Goal: Task Accomplishment & Management: Complete application form

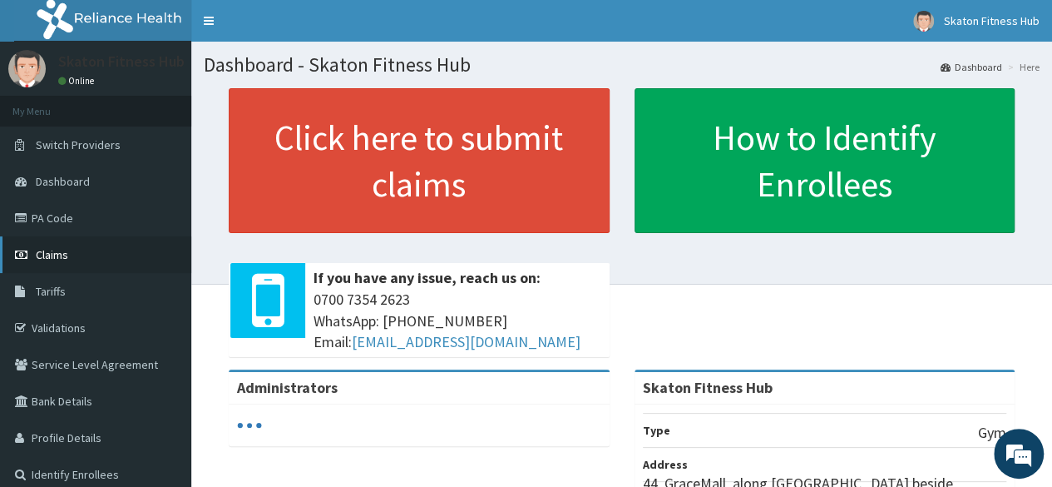
click at [40, 260] on span "Claims" at bounding box center [52, 254] width 32 height 15
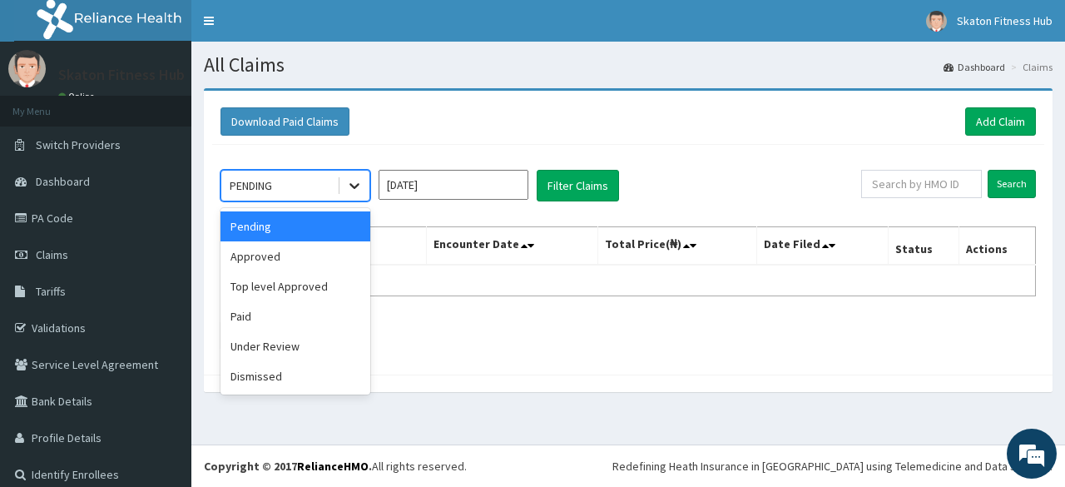
click at [354, 182] on icon at bounding box center [354, 185] width 17 height 17
click at [260, 309] on div "Paid" at bounding box center [295, 316] width 150 height 30
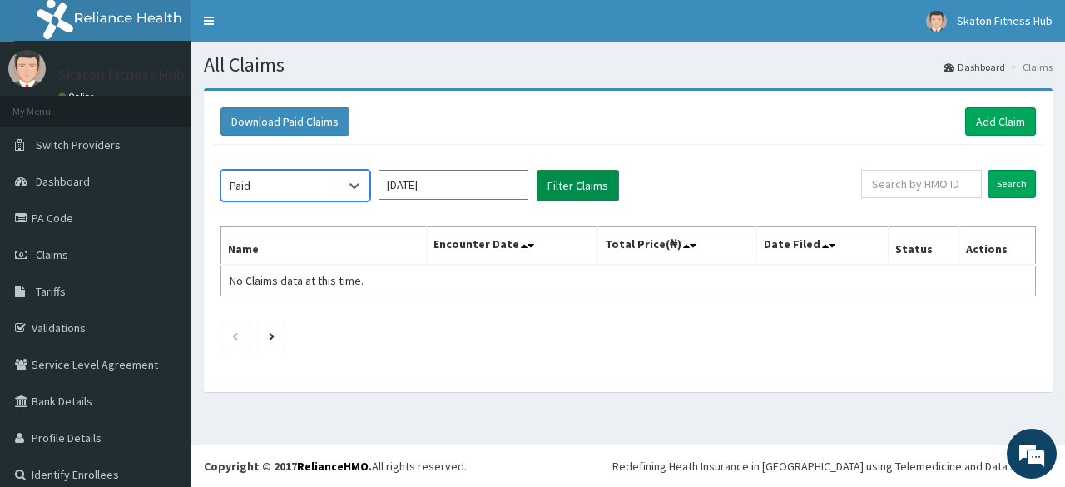
click at [601, 184] on button "Filter Claims" at bounding box center [577, 186] width 82 height 32
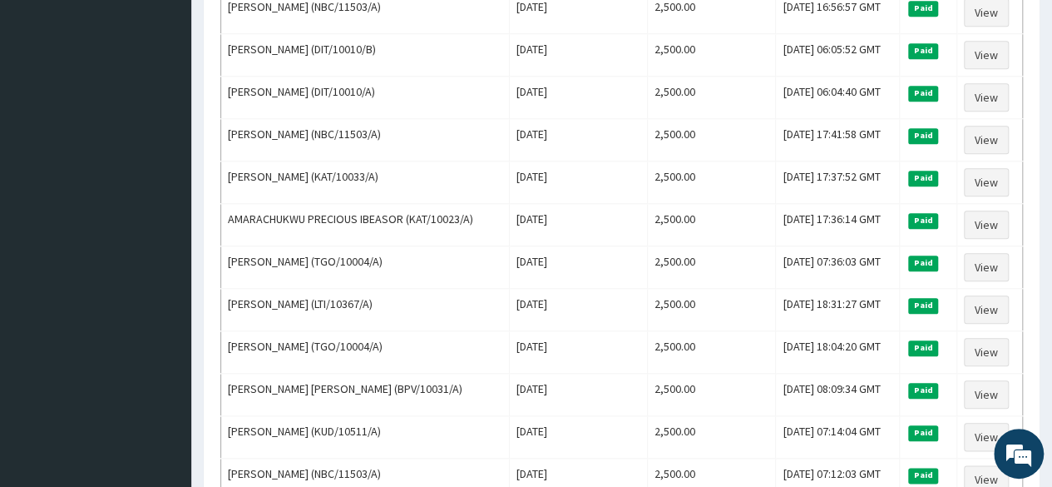
scroll to position [744, 0]
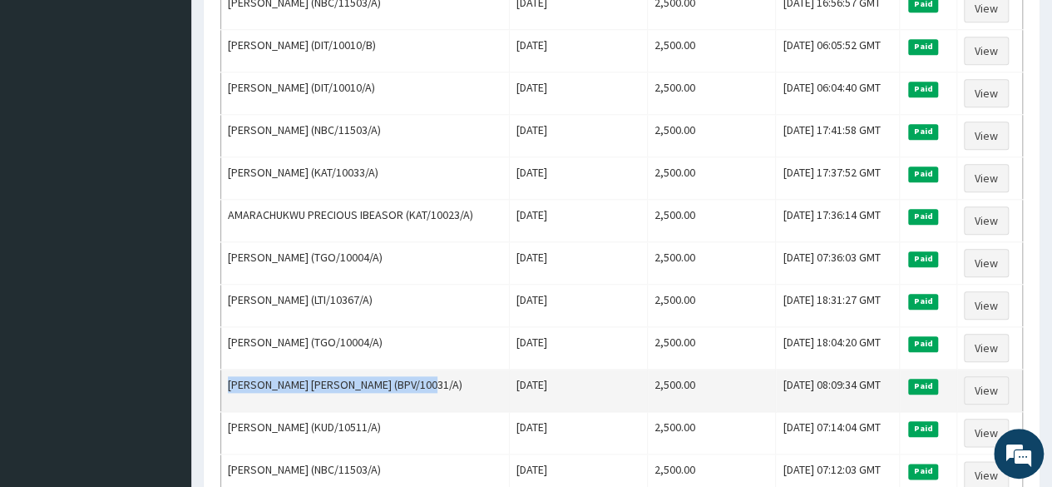
drag, startPoint x: 427, startPoint y: 360, endPoint x: 230, endPoint y: 370, distance: 197.4
click at [230, 370] on td "Moses Ayodeji OGUNLADE (BPV/10031/A)" at bounding box center [365, 390] width 289 height 42
copy td "Moses Ayodeji OGUNLADE (BPV/10031/A)"
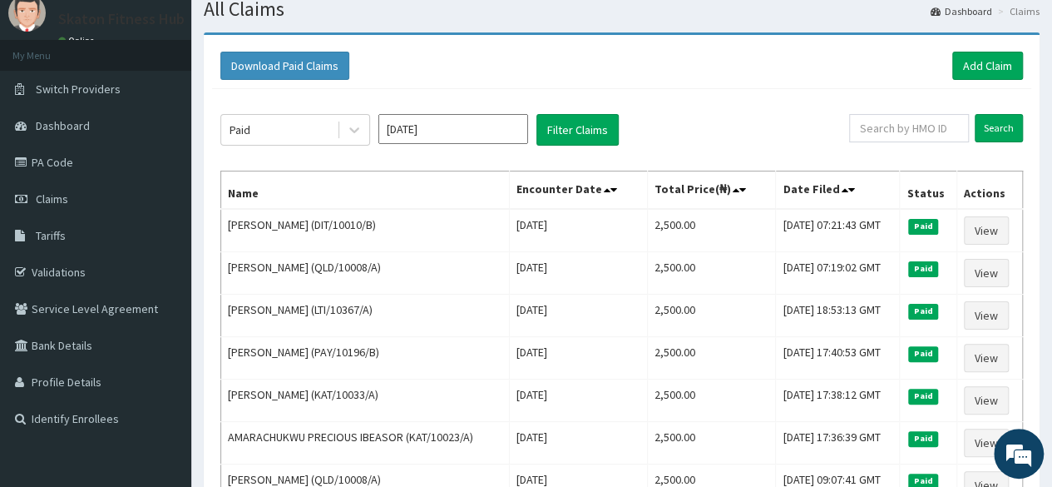
scroll to position [0, 0]
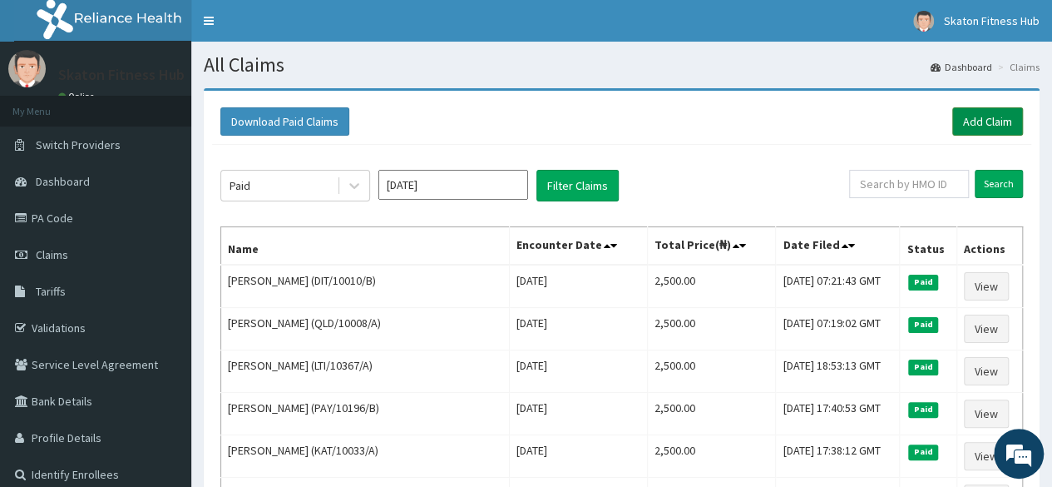
click at [978, 116] on link "Add Claim" at bounding box center [987, 121] width 71 height 28
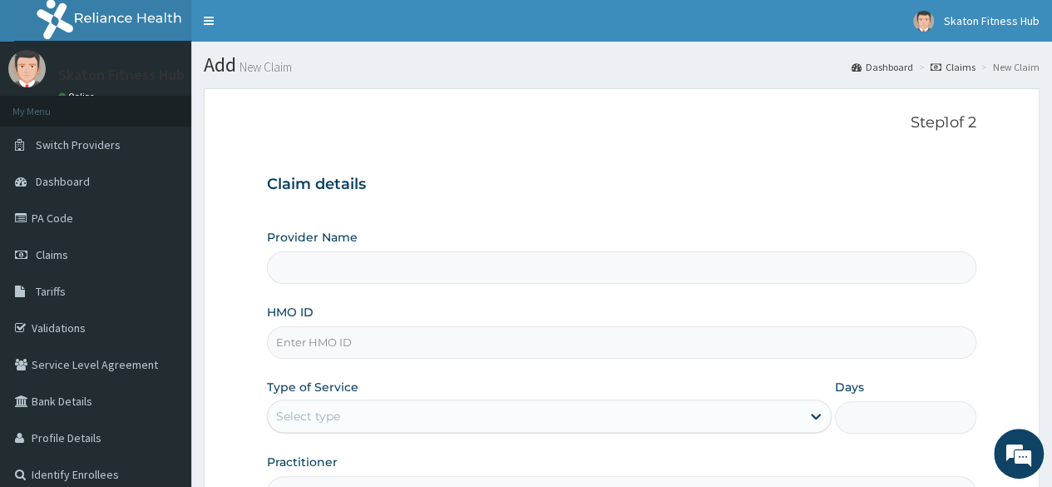
click at [321, 269] on input "Provider Name" at bounding box center [621, 267] width 709 height 32
click at [305, 347] on input "HMO ID" at bounding box center [621, 342] width 709 height 32
paste input "Moses Ayodeji OGUNLADE (BPV/10031/A)"
type input "Moses Ayodeji OGUNLADE (BPV/10031/A)"
type input "Skaton Fitness Hub"
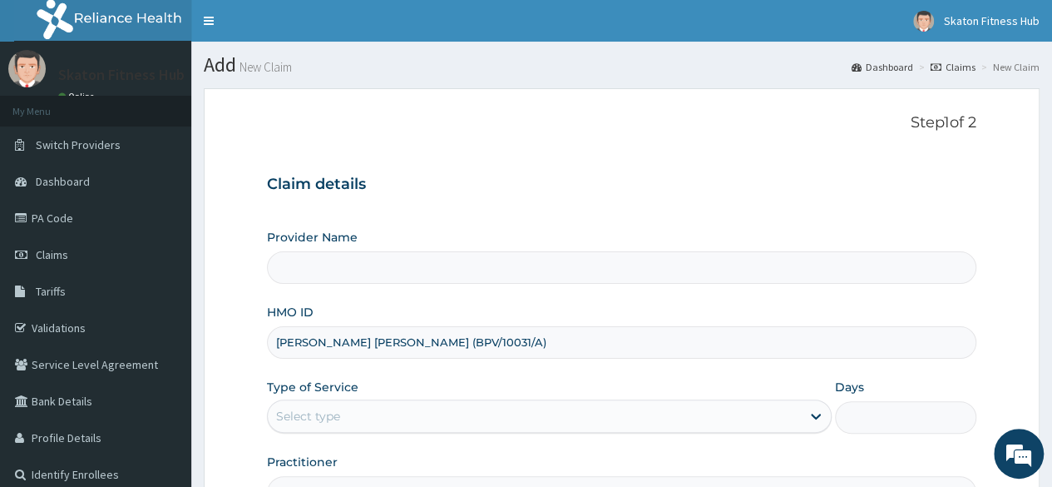
type input "1"
drag, startPoint x: 431, startPoint y: 339, endPoint x: 275, endPoint y: 351, distance: 156.0
click at [275, 351] on input "Moses Ayodeji OGUNLADE (BPV/10031/A)" at bounding box center [621, 342] width 709 height 32
click at [349, 342] on input "BPV/10031/A)" at bounding box center [621, 342] width 709 height 32
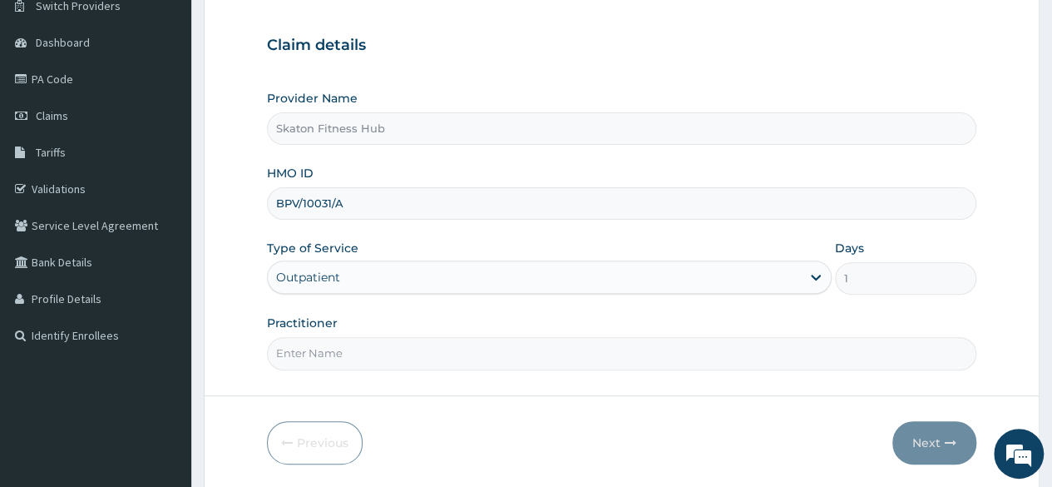
scroll to position [174, 0]
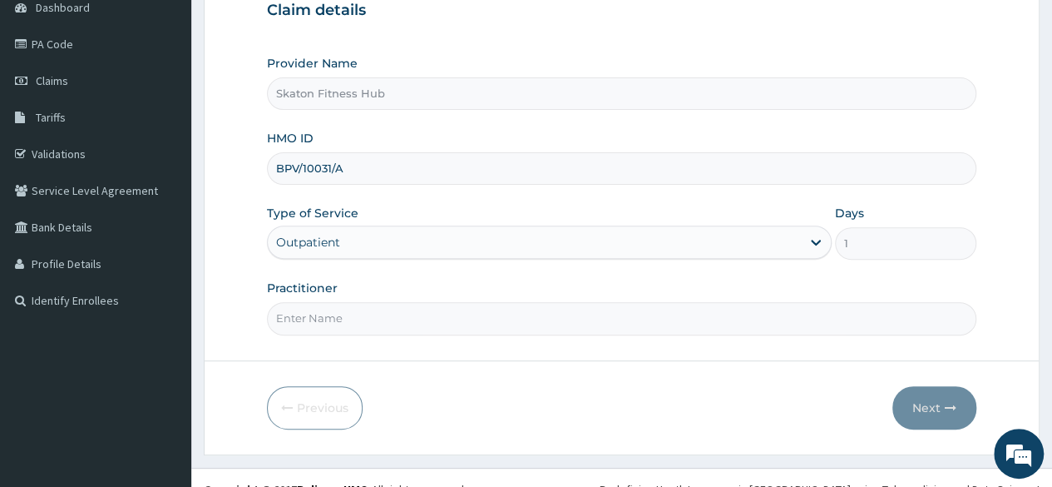
type input "BPV/10031/A"
click at [329, 320] on input "Practitioner" at bounding box center [621, 318] width 709 height 32
paste input "Moses Ayodeji OGUNLADE (BPV/10031/A)"
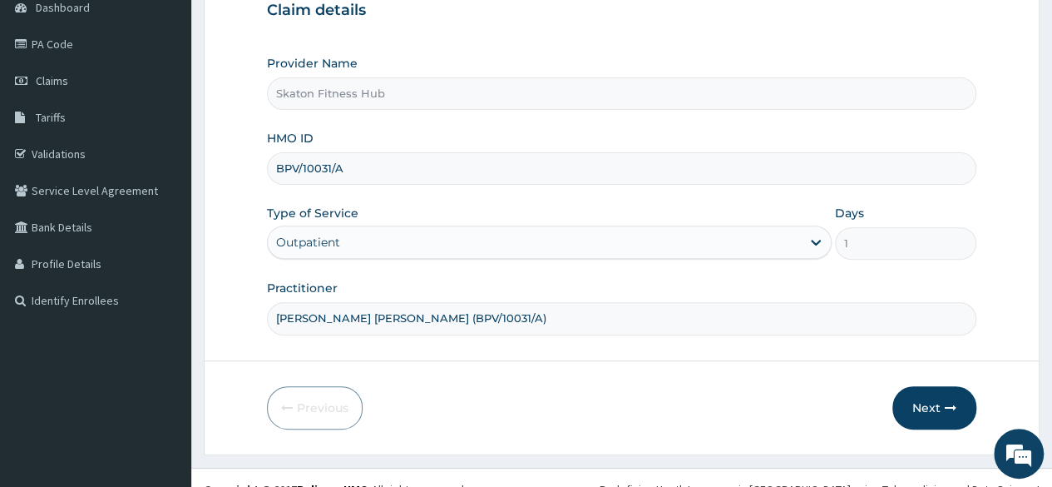
drag, startPoint x: 422, startPoint y: 315, endPoint x: 507, endPoint y: 318, distance: 85.7
click at [507, 318] on input "Moses Ayodeji OGUNLADE (BPV/10031/A)" at bounding box center [621, 318] width 709 height 32
type input "Moses Ayodeji OGUNLADE"
click at [925, 400] on button "Next" at bounding box center [934, 407] width 84 height 43
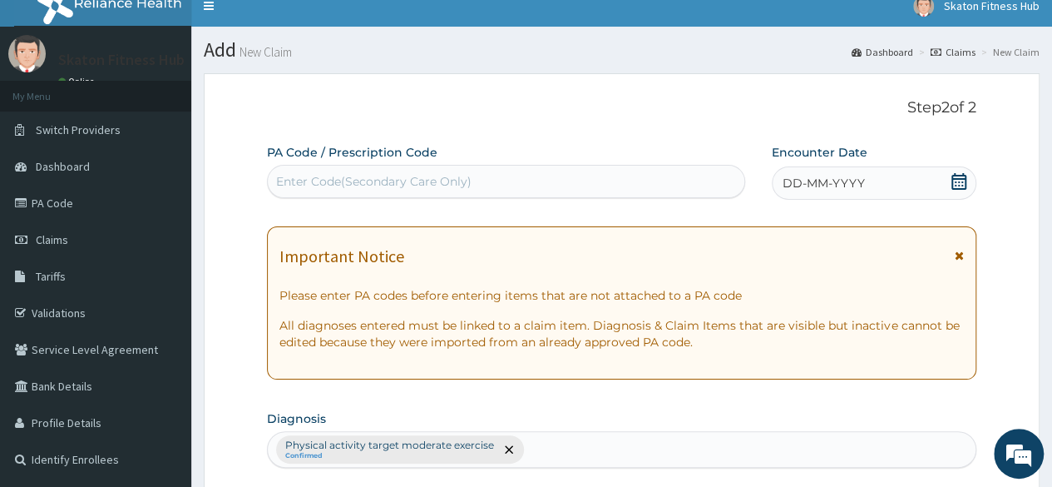
scroll to position [0, 0]
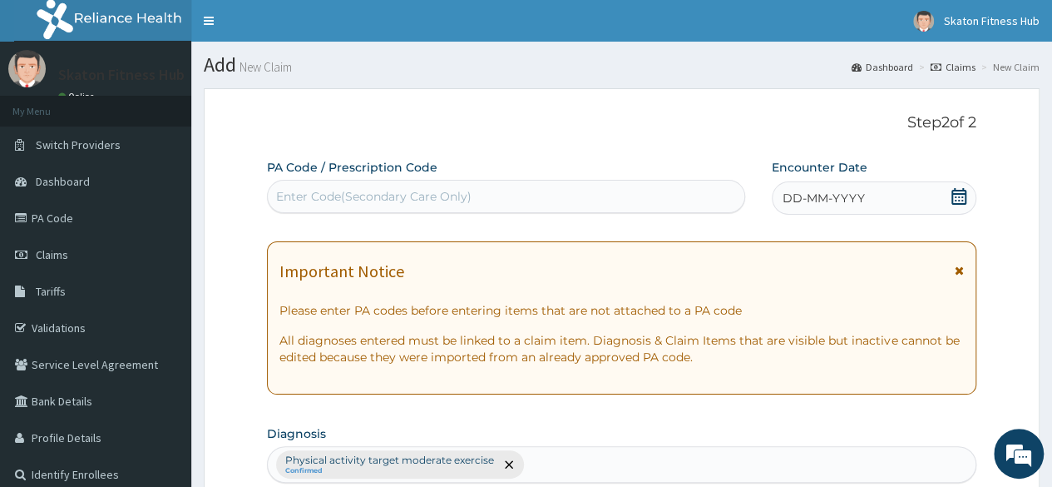
click at [437, 193] on div "Enter Code(Secondary Care Only)" at bounding box center [373, 196] width 195 height 17
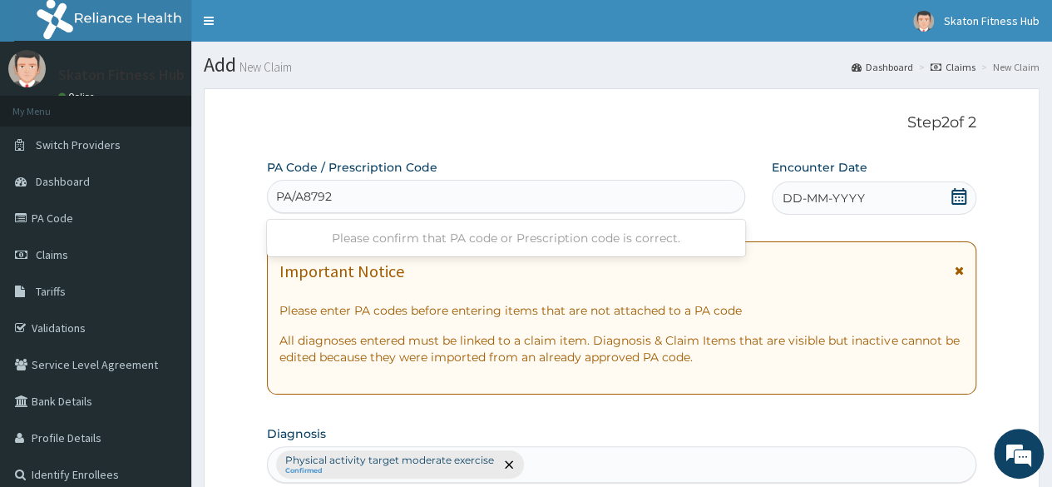
type input "PA/A87928"
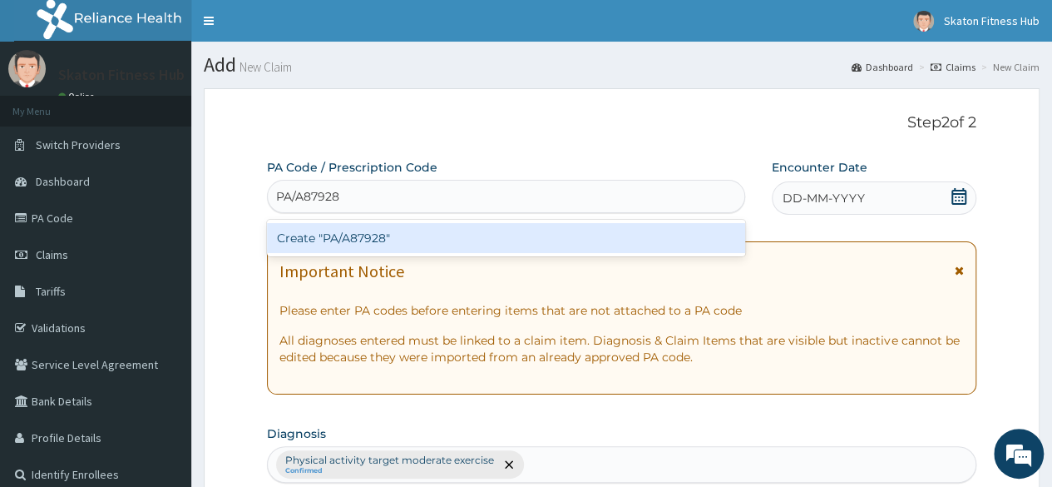
click at [445, 224] on div "Create "PA/A87928"" at bounding box center [505, 238] width 477 height 30
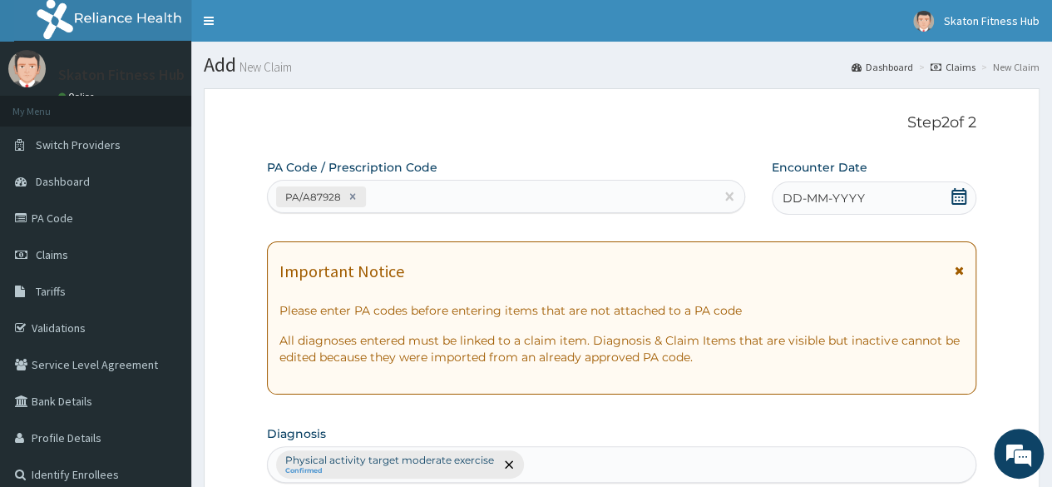
click at [957, 198] on icon at bounding box center [959, 196] width 17 height 17
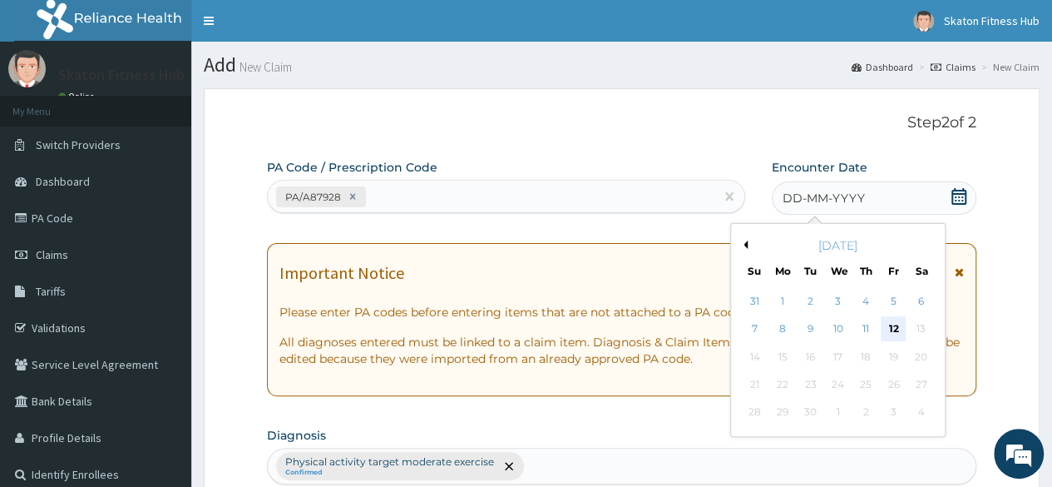
click at [892, 325] on div "12" at bounding box center [893, 329] width 25 height 25
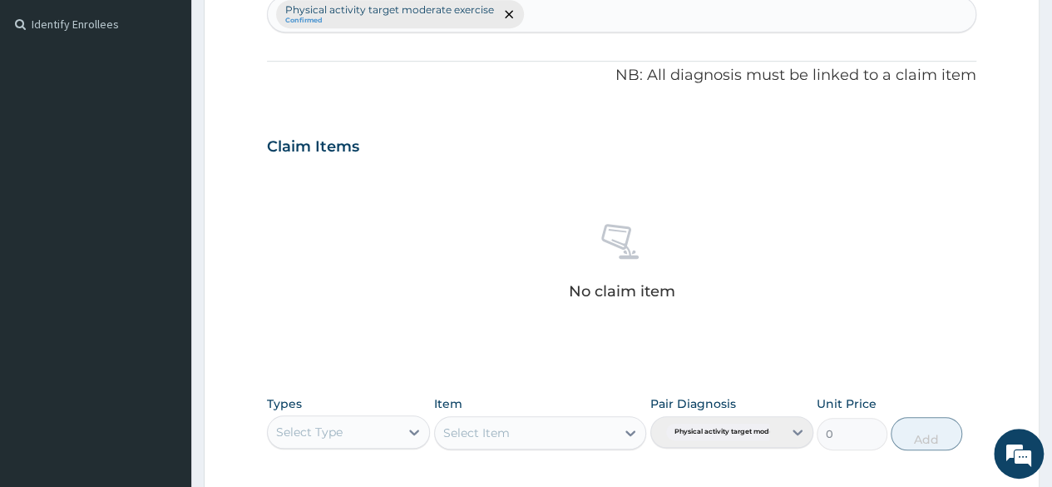
scroll to position [451, 0]
click at [396, 428] on div "Select Type" at bounding box center [333, 431] width 131 height 27
type input "GYM"
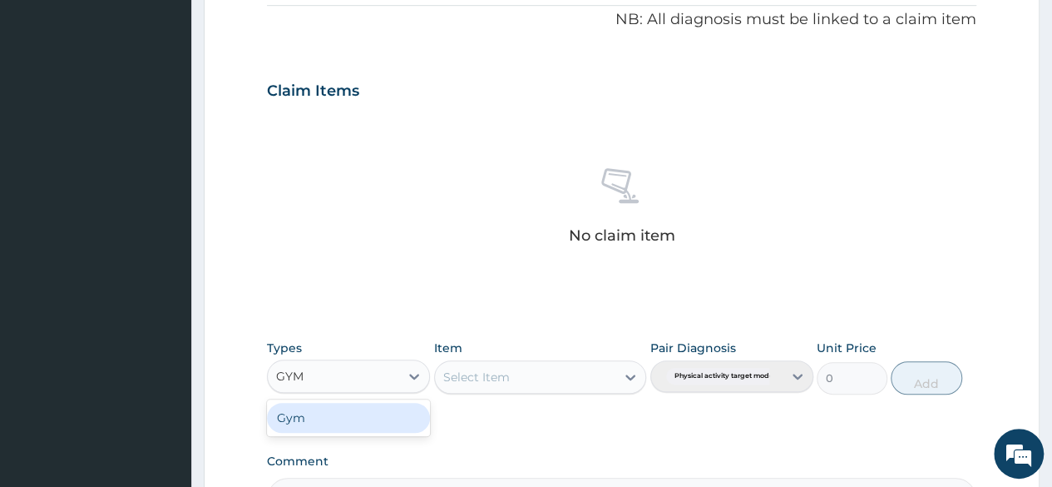
scroll to position [507, 0]
click at [393, 408] on div "Gym" at bounding box center [348, 416] width 163 height 30
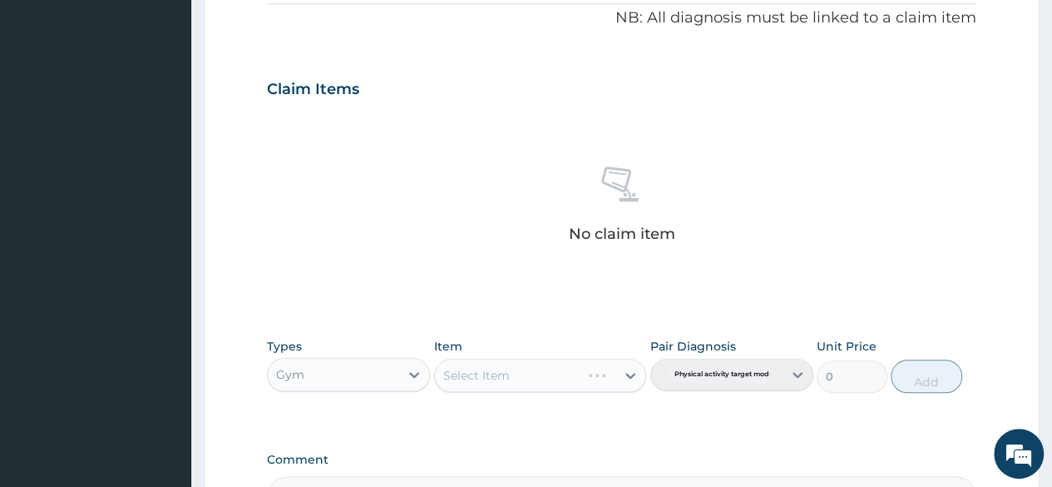
click at [502, 367] on div "Select Item" at bounding box center [540, 374] width 213 height 33
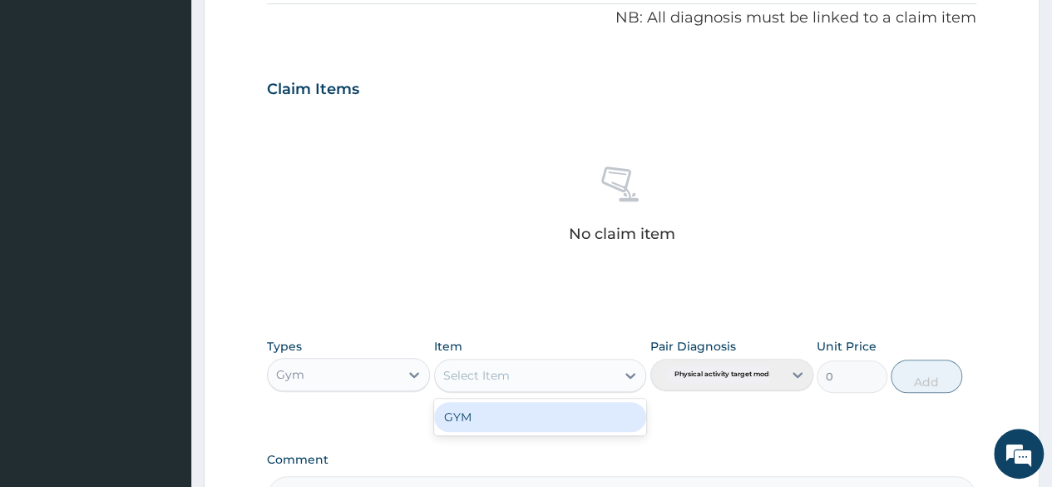
click at [504, 372] on div "Select Item" at bounding box center [476, 375] width 67 height 17
click at [510, 412] on div "GYM" at bounding box center [540, 417] width 213 height 30
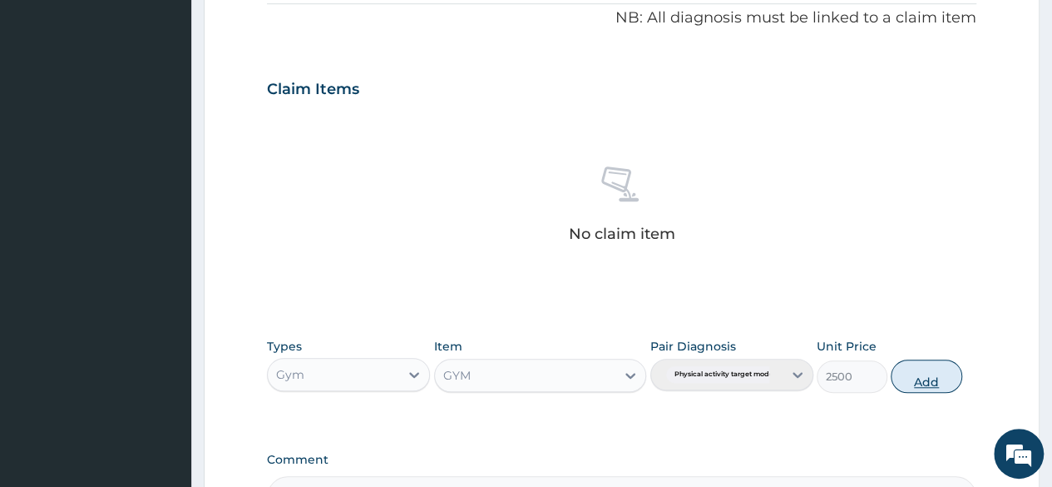
click at [933, 367] on button "Add" at bounding box center [926, 375] width 71 height 33
type input "0"
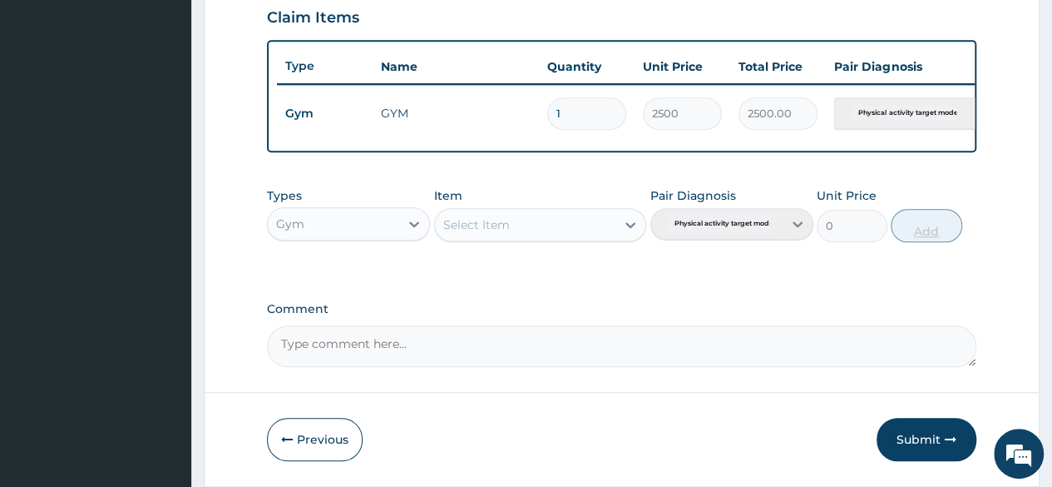
scroll to position [644, 0]
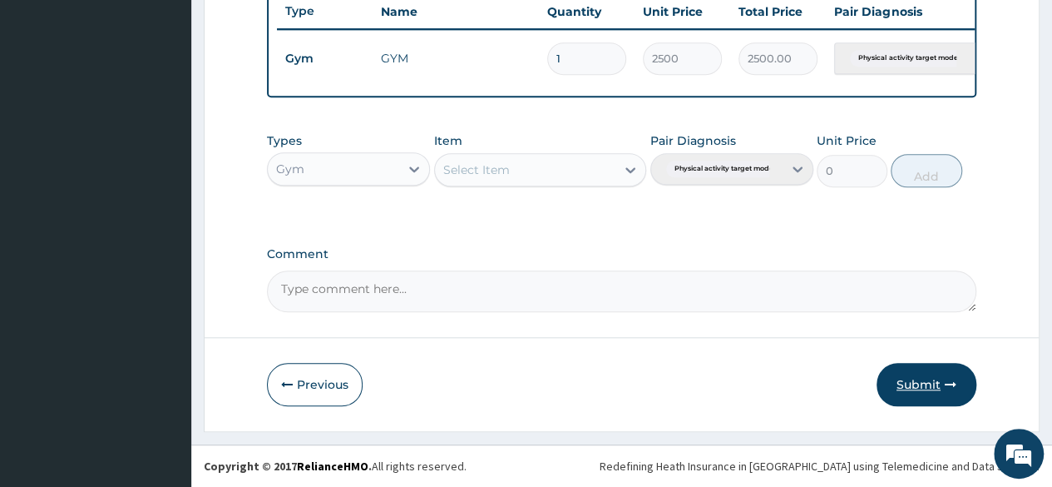
click at [930, 390] on button "Submit" at bounding box center [927, 384] width 100 height 43
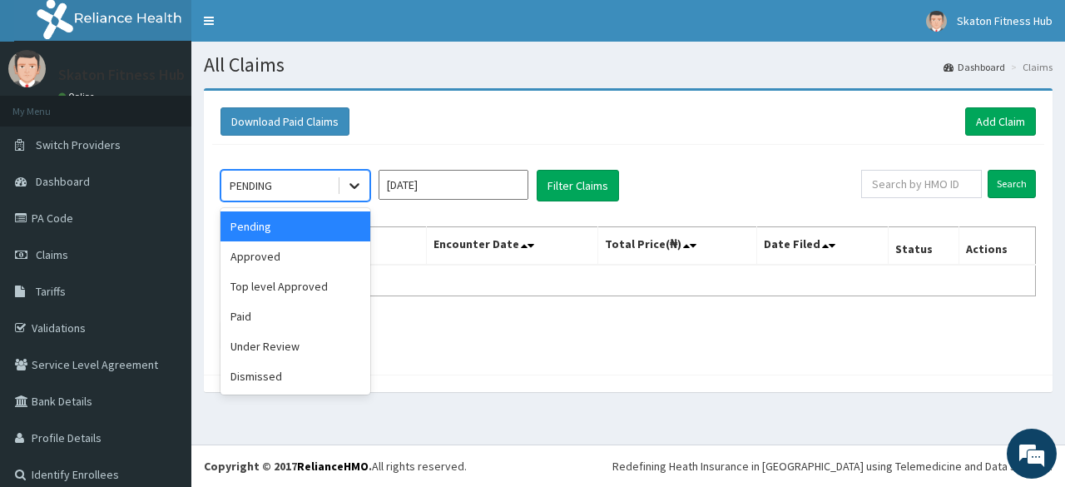
click at [356, 188] on icon at bounding box center [354, 185] width 17 height 17
click at [334, 316] on div "Paid" at bounding box center [295, 316] width 150 height 30
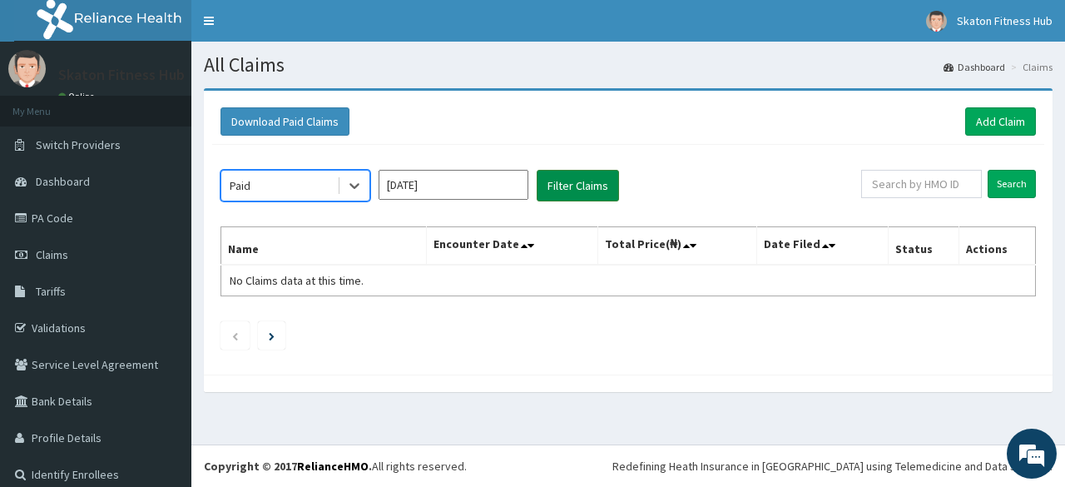
click at [579, 188] on button "Filter Claims" at bounding box center [577, 186] width 82 height 32
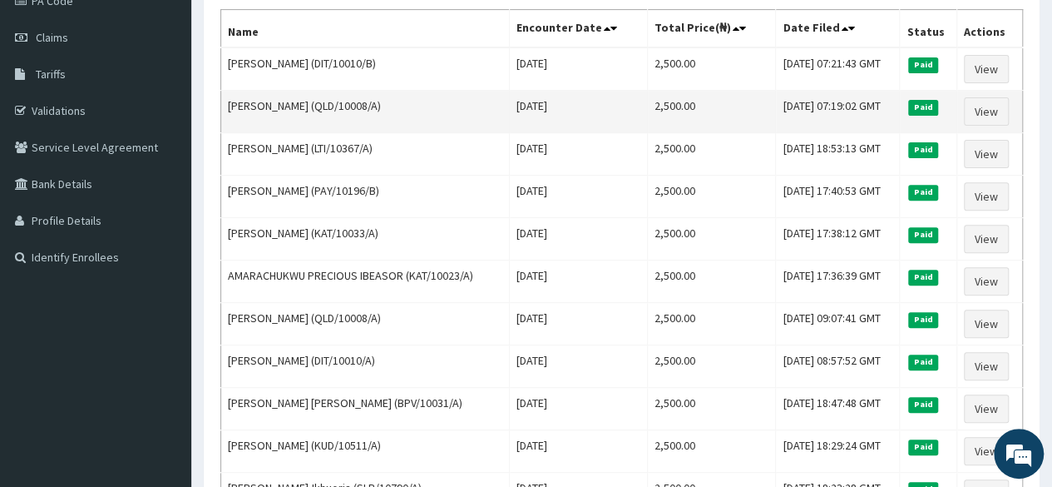
scroll to position [218, 0]
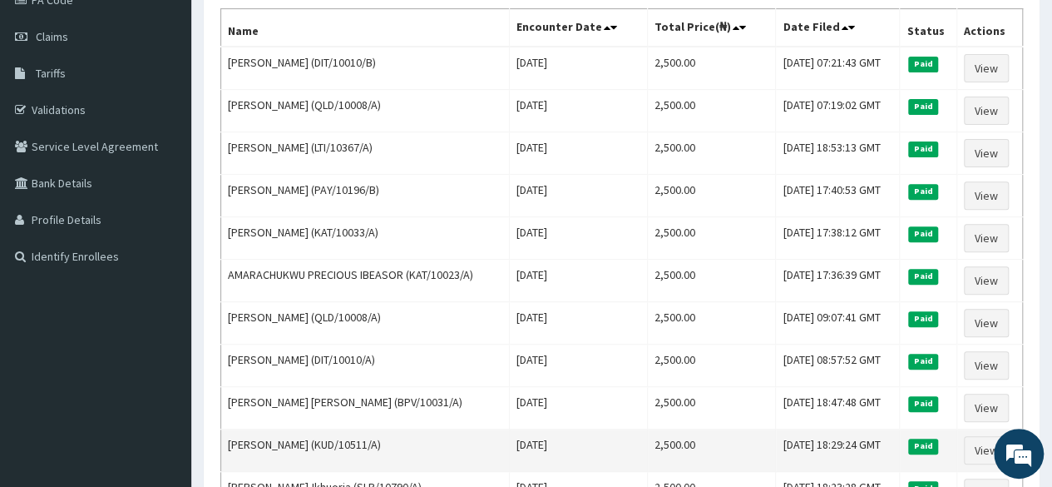
drag, startPoint x: 403, startPoint y: 438, endPoint x: 222, endPoint y: 448, distance: 180.8
click at [222, 448] on td "[PERSON_NAME] (KUD/10511/A)" at bounding box center [365, 450] width 289 height 42
click at [222, 448] on td "Ayobami Oshokoya (KUD/10511/A)" at bounding box center [365, 450] width 289 height 42
drag, startPoint x: 399, startPoint y: 438, endPoint x: 224, endPoint y: 448, distance: 175.8
click at [224, 448] on td "Ayobami Oshokoya (KUD/10511/A)" at bounding box center [365, 450] width 289 height 42
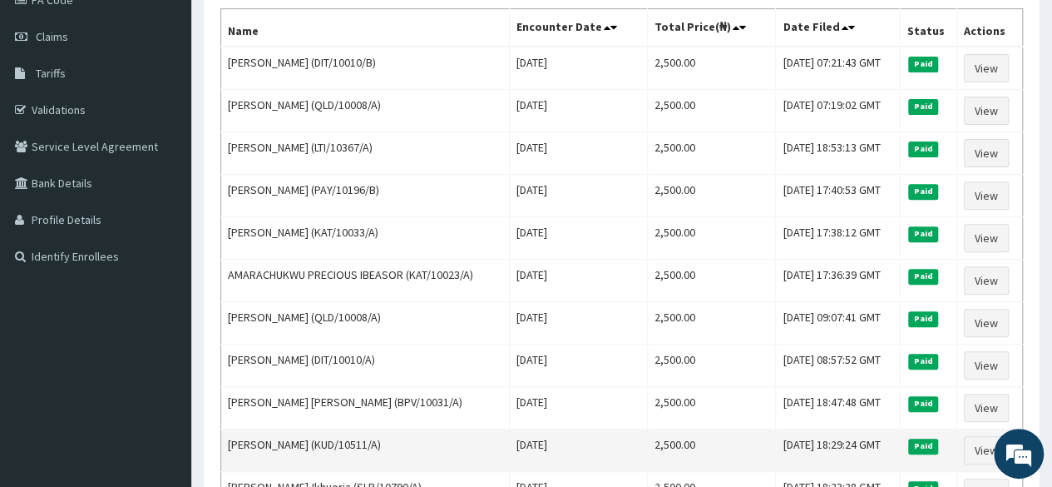
copy td "Ayobami Oshokoya (KUD/10511/A)"
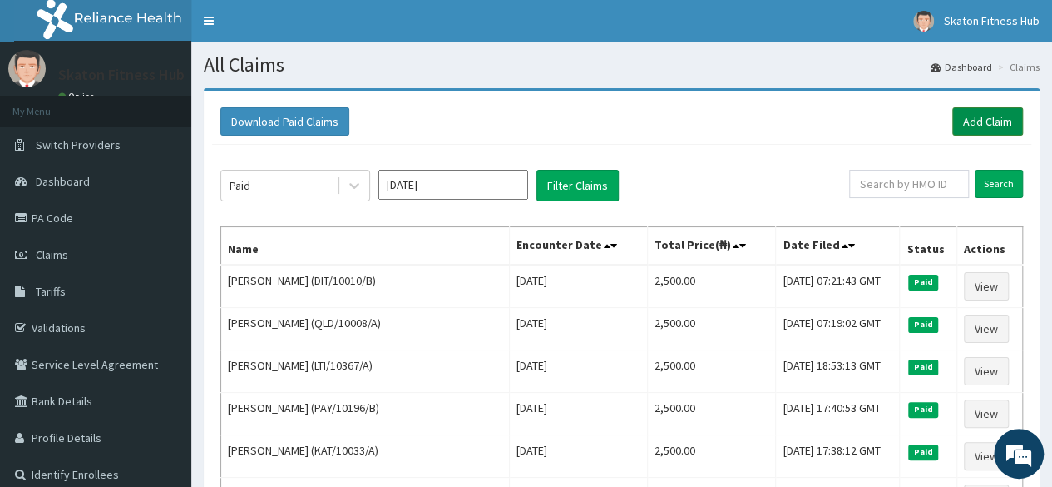
click at [975, 122] on link "Add Claim" at bounding box center [987, 121] width 71 height 28
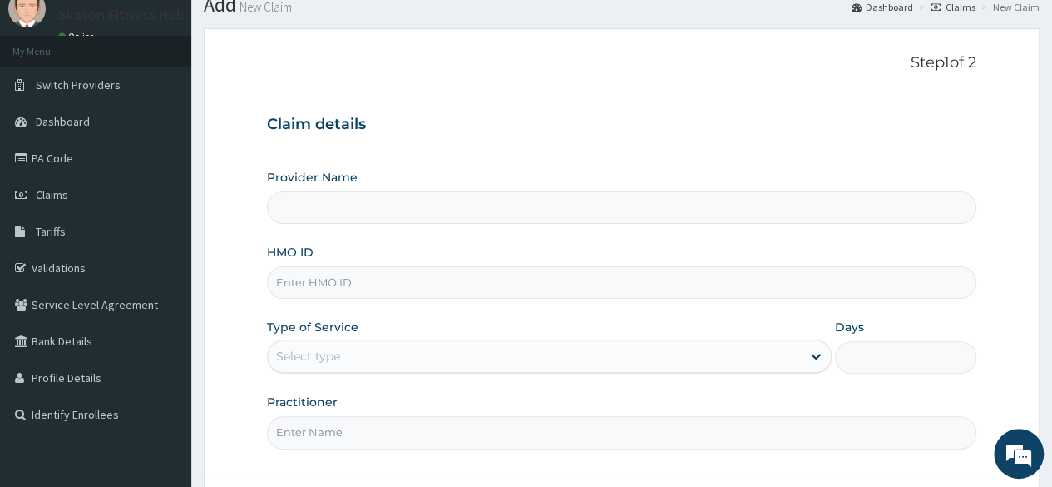
scroll to position [66, 0]
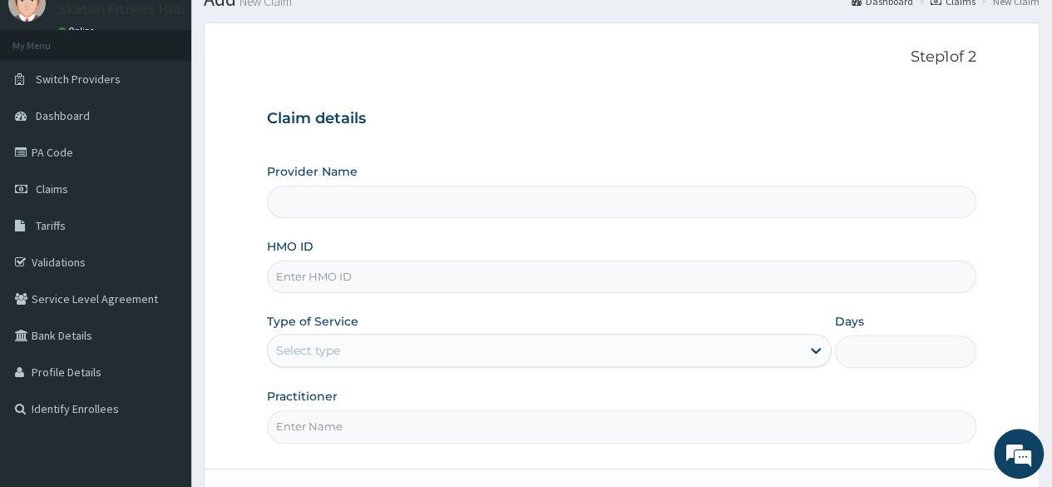
click at [286, 280] on input "HMO ID" at bounding box center [621, 276] width 709 height 32
paste input "[PERSON_NAME] (KUD/10511/A)"
type input "[PERSON_NAME] (KUD/10511/A)"
type input "Skaton Fitness Hub"
type input "1"
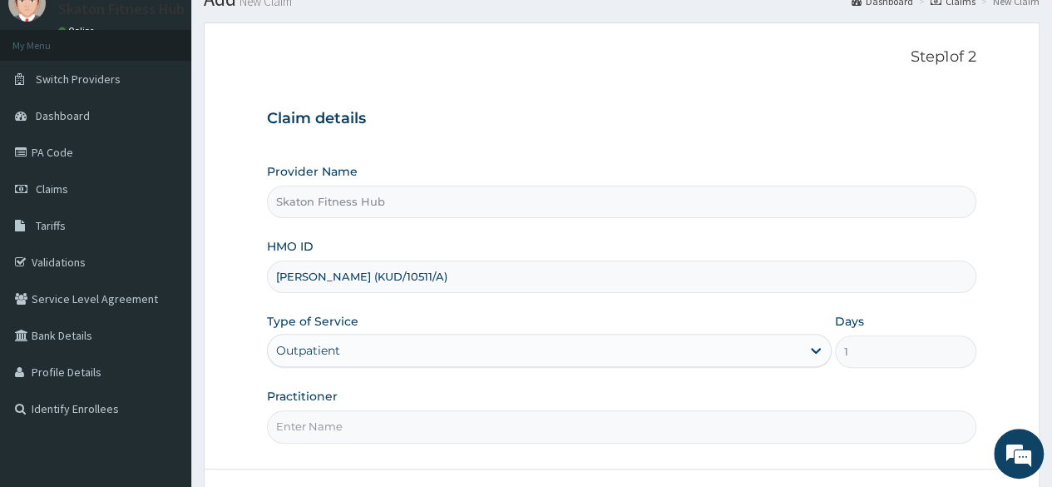
drag, startPoint x: 391, startPoint y: 276, endPoint x: 236, endPoint y: 269, distance: 154.9
click at [236, 269] on form "Step 1 of 2 Claim details Provider Name Skaton Fitness Hub HMO ID [PERSON_NAME]…" at bounding box center [622, 292] width 836 height 540
click at [346, 274] on input "KUD/10511/A)" at bounding box center [621, 276] width 709 height 32
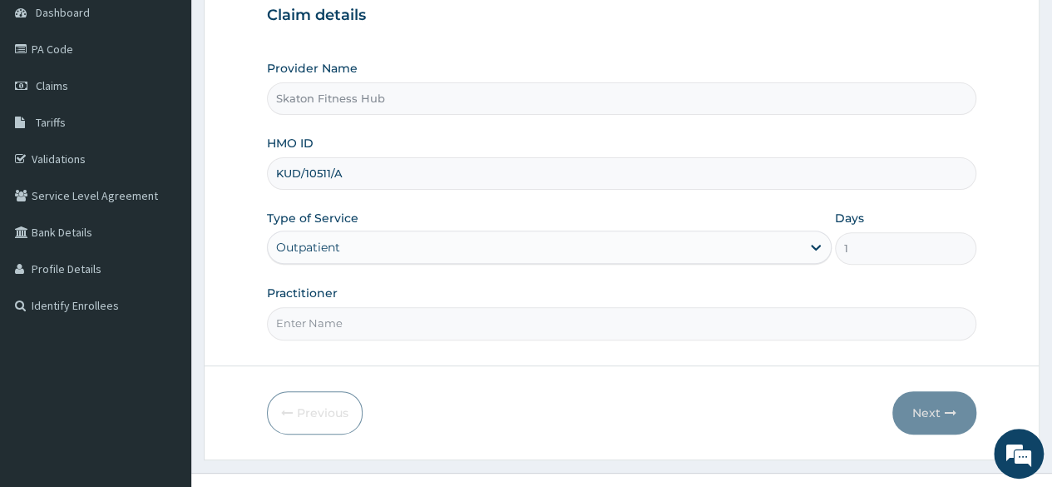
scroll to position [171, 0]
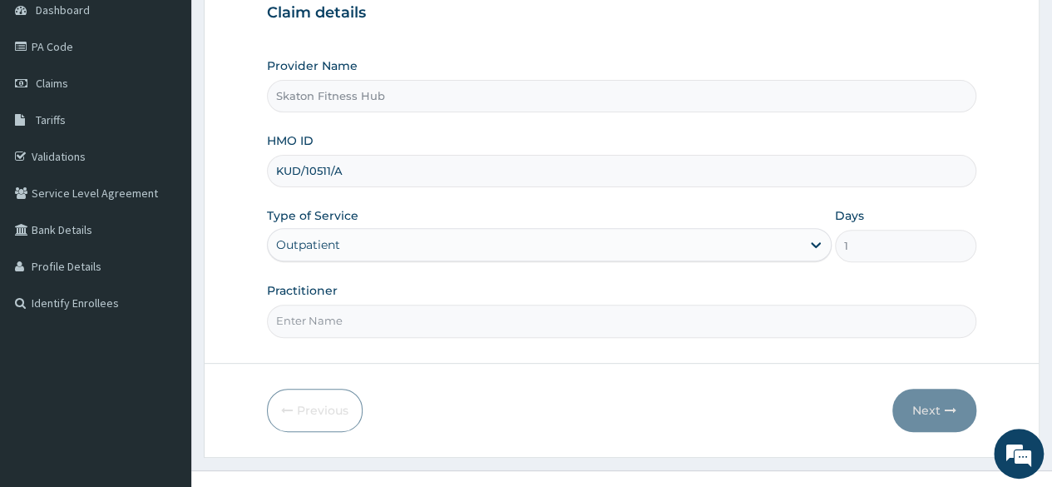
type input "KUD/10511/A"
click at [300, 320] on input "Practitioner" at bounding box center [621, 320] width 709 height 32
paste input "[PERSON_NAME] (KUD/10511/A)"
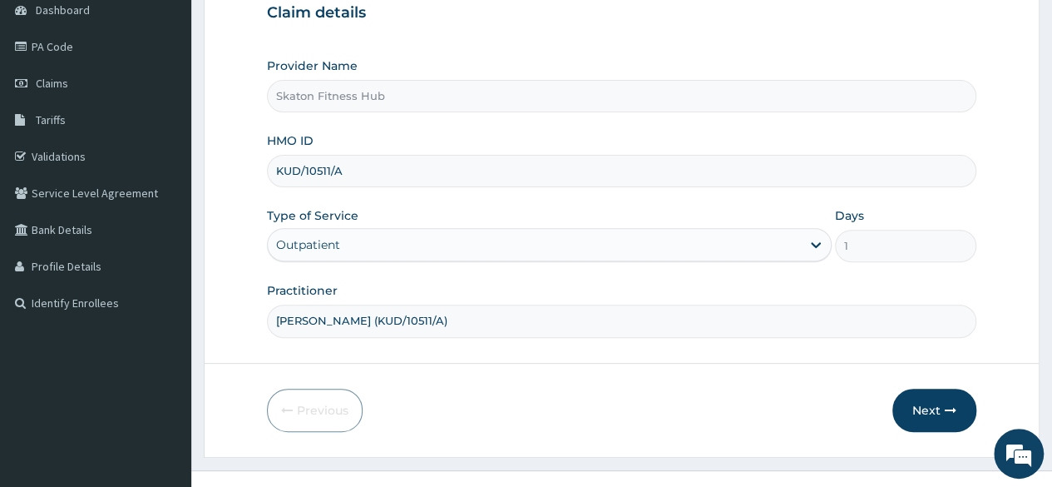
drag, startPoint x: 382, startPoint y: 320, endPoint x: 461, endPoint y: 324, distance: 79.1
click at [461, 324] on input "Ayobami Oshokoya (KUD/10511/A)" at bounding box center [621, 320] width 709 height 32
type input "Ayobami Oshokoya"
click at [932, 410] on button "Next" at bounding box center [934, 409] width 84 height 43
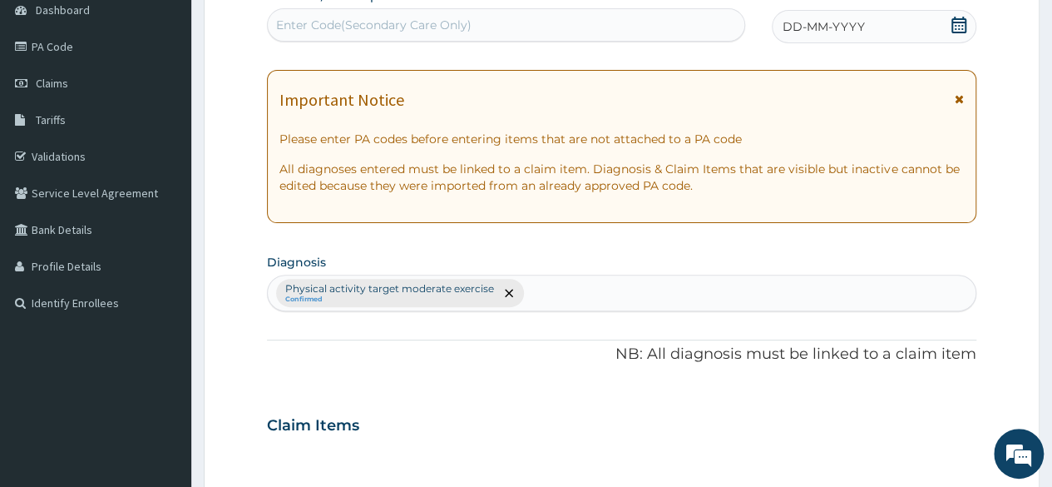
scroll to position [0, 0]
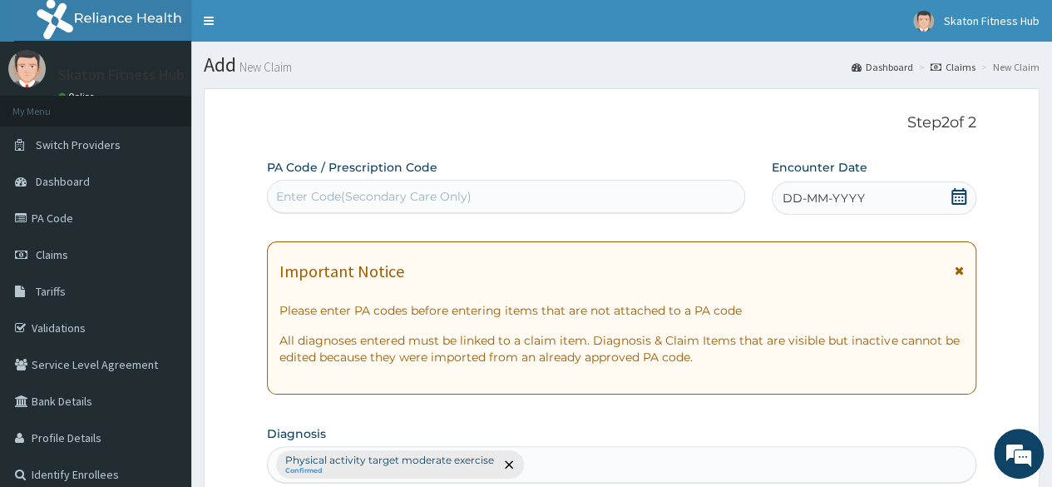
click at [473, 197] on div "Enter Code(Secondary Care Only)" at bounding box center [506, 196] width 476 height 27
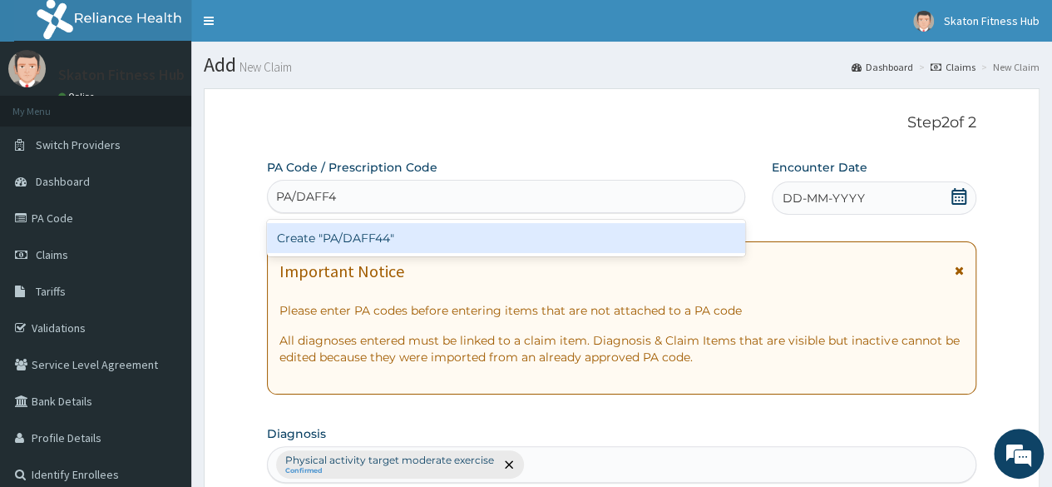
type input "PA/DAFF44"
click at [471, 241] on div "Create "PA/DAFF44"" at bounding box center [505, 238] width 477 height 30
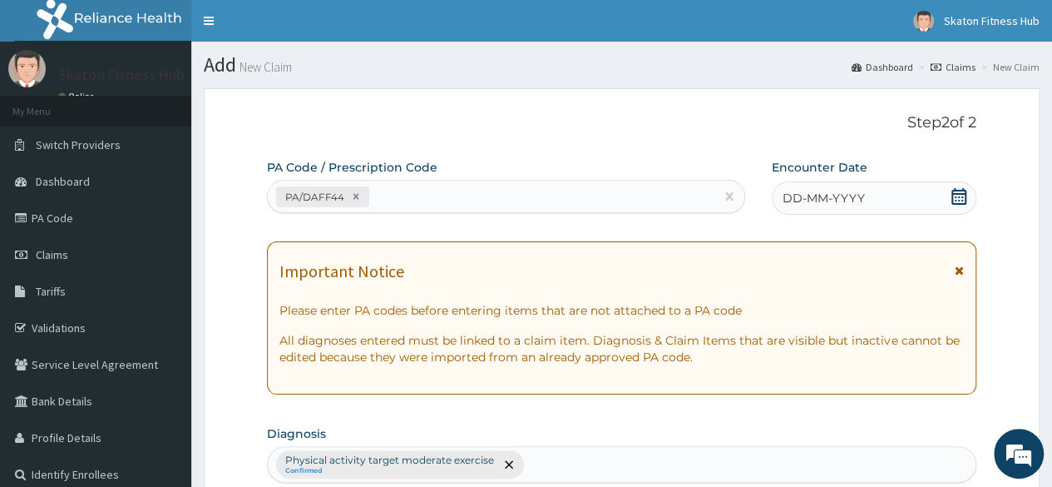
click at [958, 192] on icon at bounding box center [959, 196] width 17 height 17
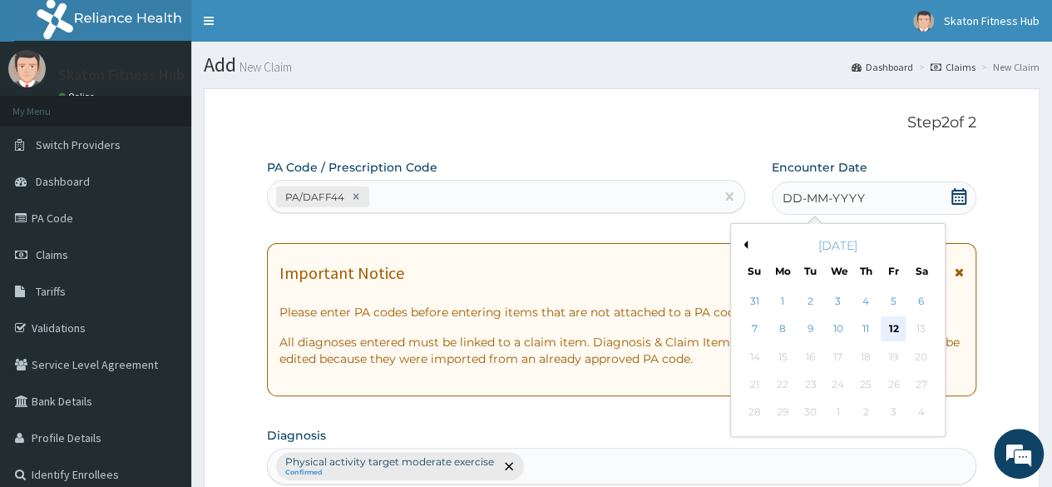
click at [895, 326] on div "12" at bounding box center [893, 329] width 25 height 25
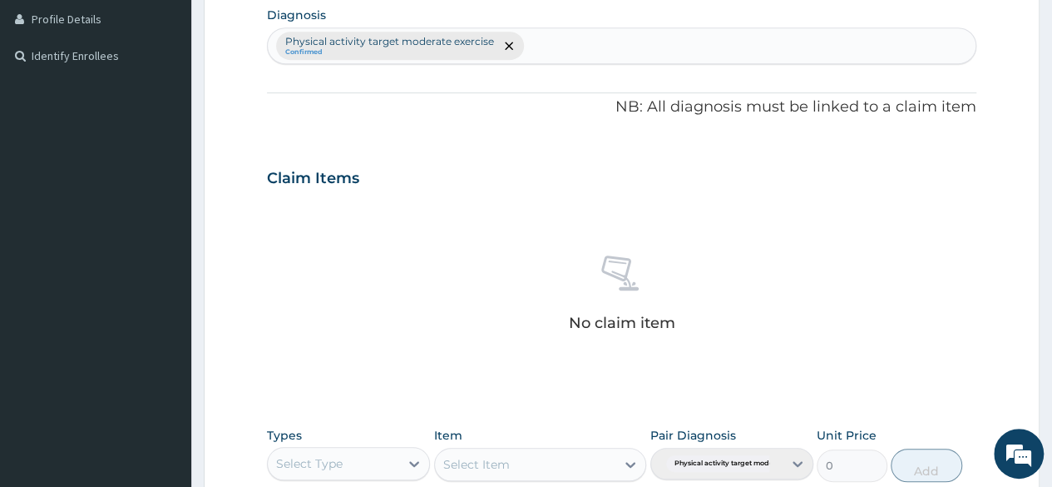
scroll to position [419, 0]
click at [379, 470] on div "Select Type" at bounding box center [333, 462] width 131 height 27
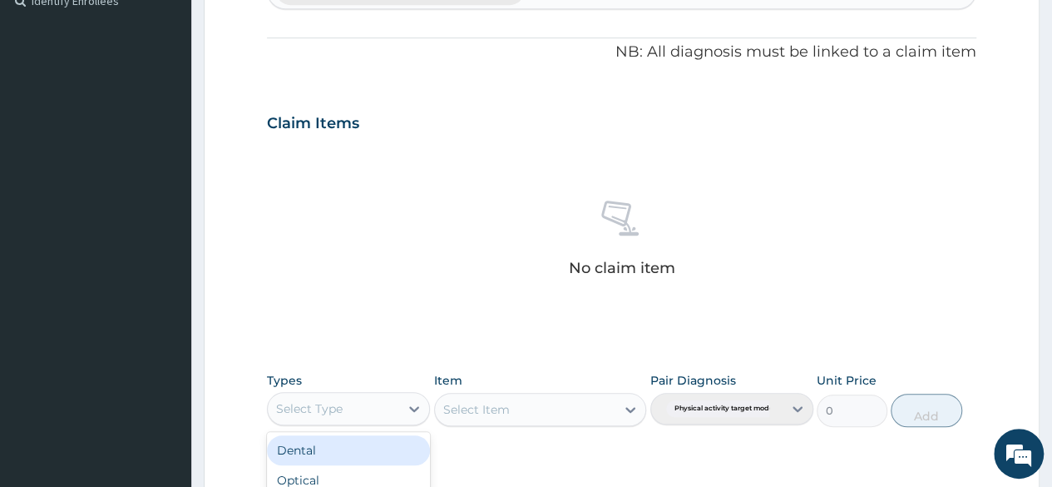
scroll to position [474, 0]
type input "GYM"
click at [339, 440] on div "Gym" at bounding box center [348, 449] width 163 height 30
click at [506, 407] on div "Select Item" at bounding box center [540, 408] width 213 height 33
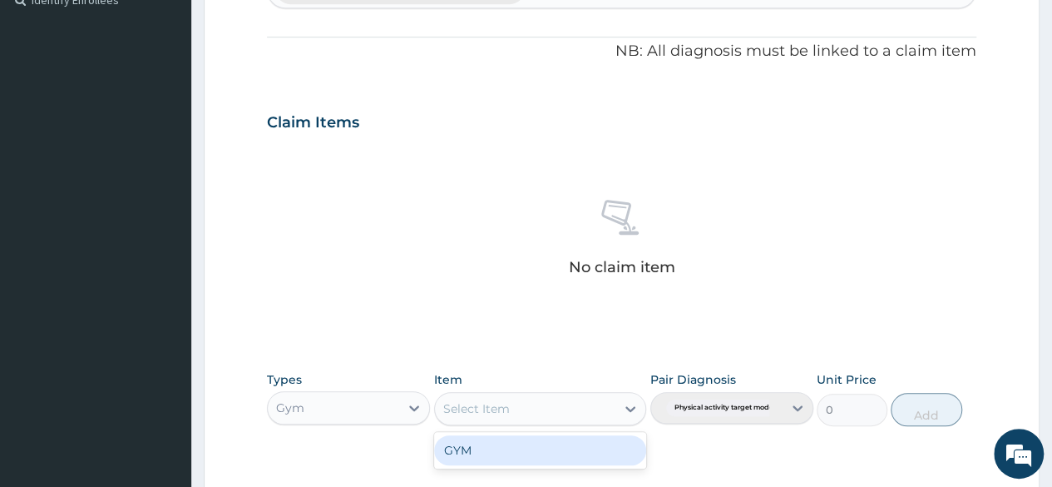
click at [506, 407] on div "Select Item" at bounding box center [476, 408] width 67 height 17
click at [491, 447] on div "GYM" at bounding box center [540, 450] width 213 height 30
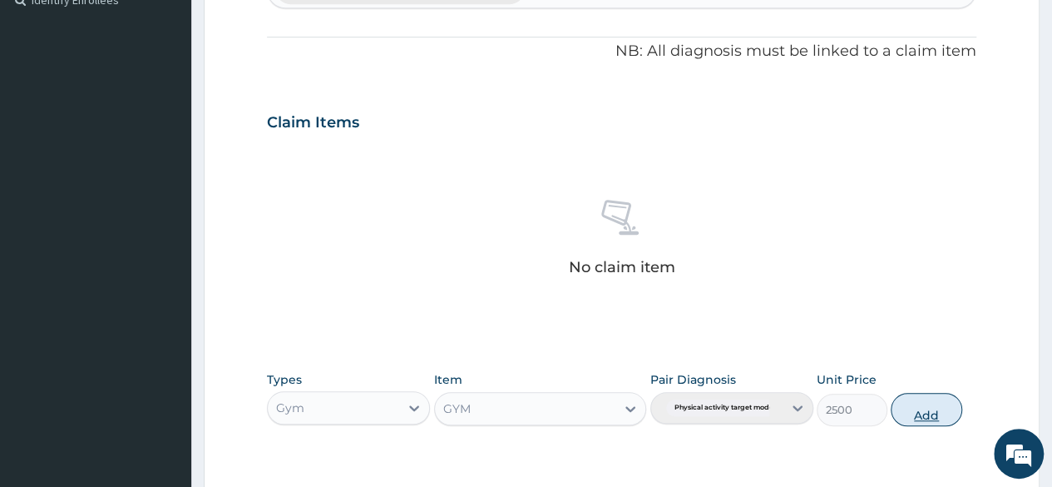
click at [932, 409] on button "Add" at bounding box center [926, 409] width 71 height 33
type input "0"
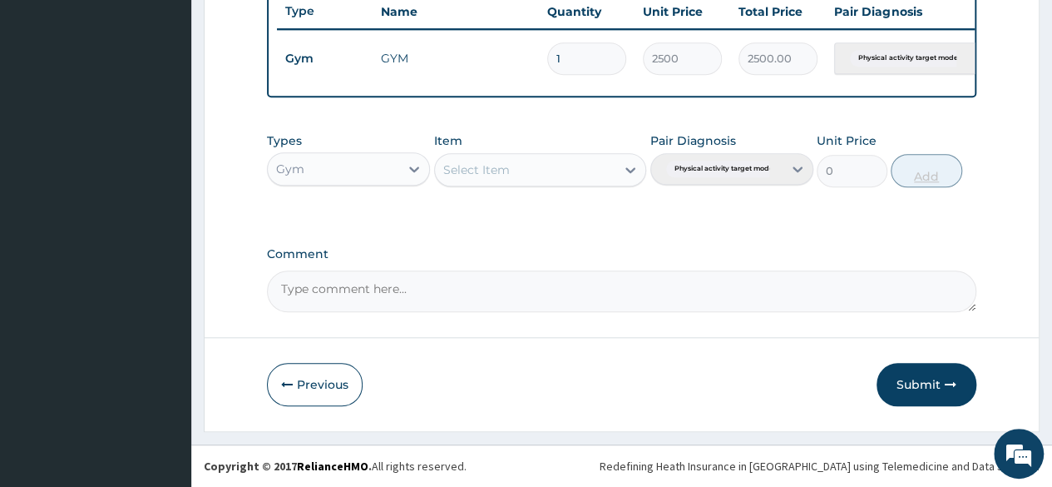
scroll to position [644, 0]
click at [923, 392] on button "Submit" at bounding box center [927, 384] width 100 height 43
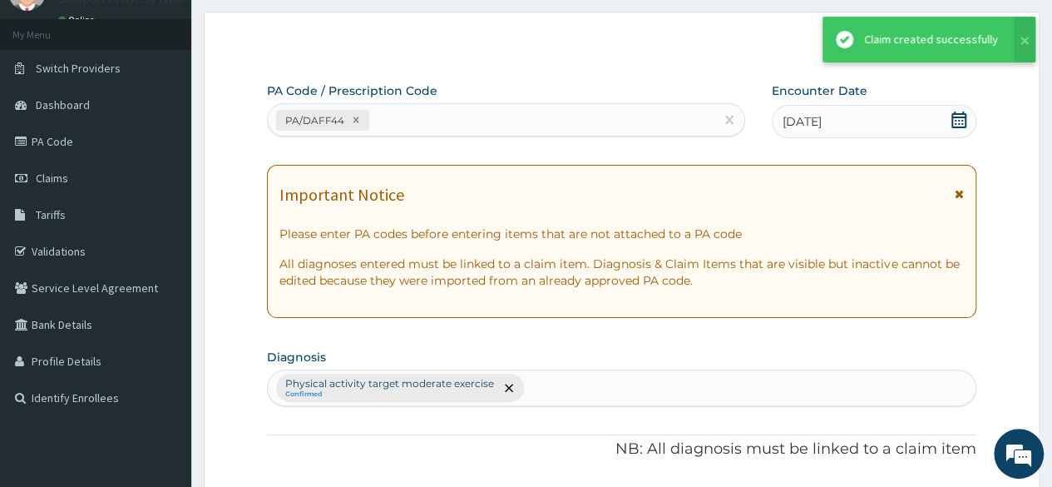
scroll to position [40, 0]
